Goal: Transaction & Acquisition: Book appointment/travel/reservation

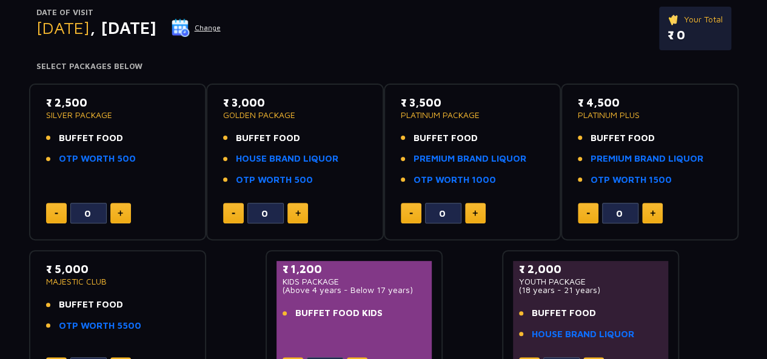
scroll to position [147, 0]
click at [74, 112] on p "SILVER PACKAGE" at bounding box center [118, 116] width 144 height 8
click at [102, 127] on div "₹ 2,500 SILVER PACKAGE BUFFET FOOD OTP WORTH 500" at bounding box center [118, 134] width 144 height 79
click at [150, 154] on li "OTP WORTH 500" at bounding box center [118, 160] width 144 height 14
click at [255, 105] on p "₹ 3,000" at bounding box center [295, 103] width 144 height 16
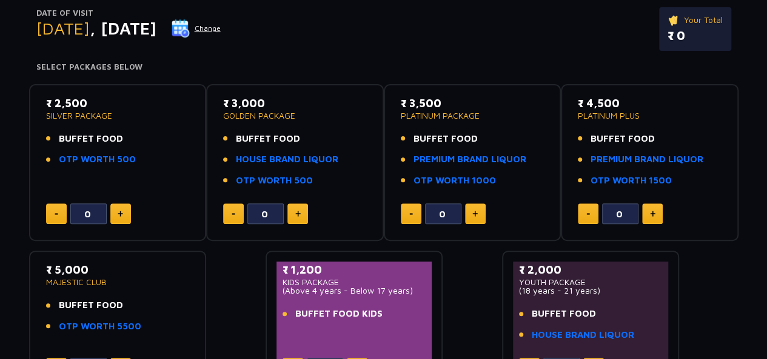
click at [263, 115] on p "GOLDEN PACKAGE" at bounding box center [295, 116] width 144 height 8
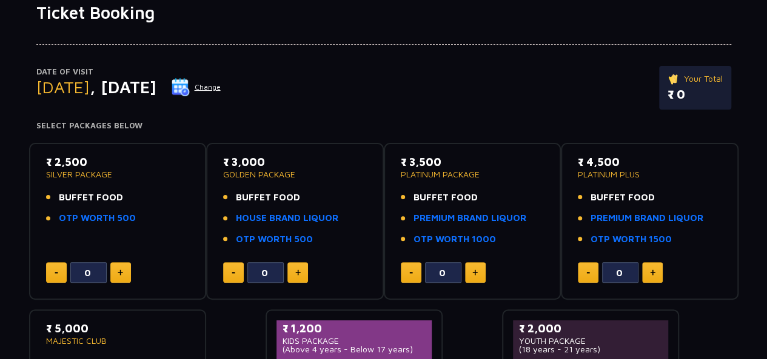
scroll to position [91, 0]
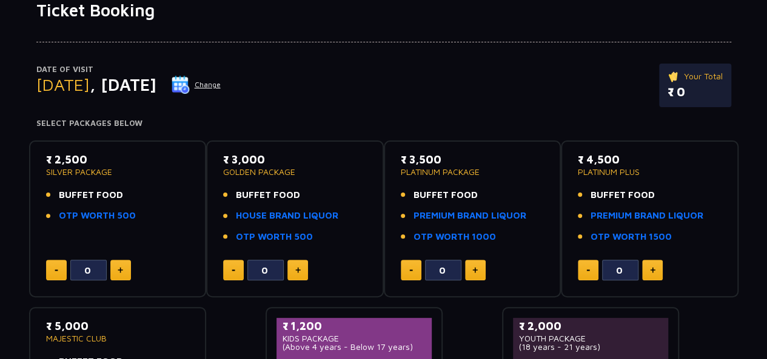
click at [123, 264] on button at bounding box center [120, 270] width 21 height 21
type input "2"
